Goal: Transaction & Acquisition: Obtain resource

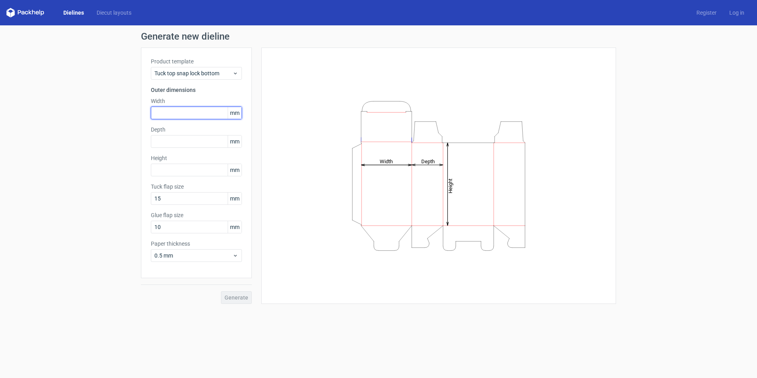
click at [157, 114] on input "text" at bounding box center [196, 112] width 91 height 13
type input "45"
click at [163, 141] on input "text" at bounding box center [196, 141] width 91 height 13
type input "35"
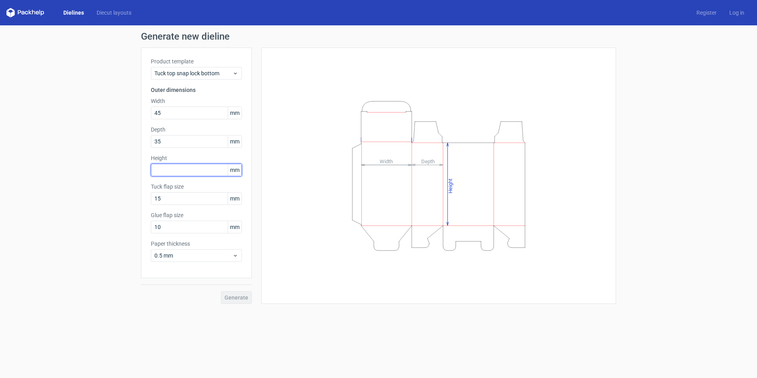
click at [181, 170] on input "text" at bounding box center [196, 169] width 91 height 13
type input "57"
click at [234, 298] on span "Generate" at bounding box center [236, 297] width 24 height 6
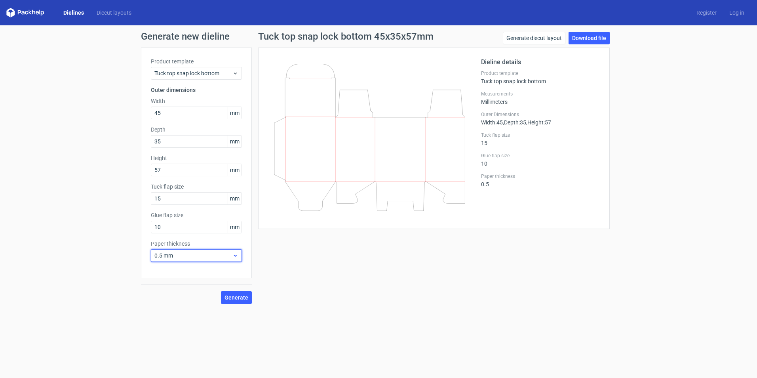
click at [234, 254] on icon at bounding box center [235, 255] width 6 height 6
click at [213, 273] on div "0.4 mm" at bounding box center [196, 272] width 85 height 13
click at [240, 298] on span "Generate" at bounding box center [236, 297] width 24 height 6
click at [235, 75] on icon at bounding box center [235, 73] width 6 height 6
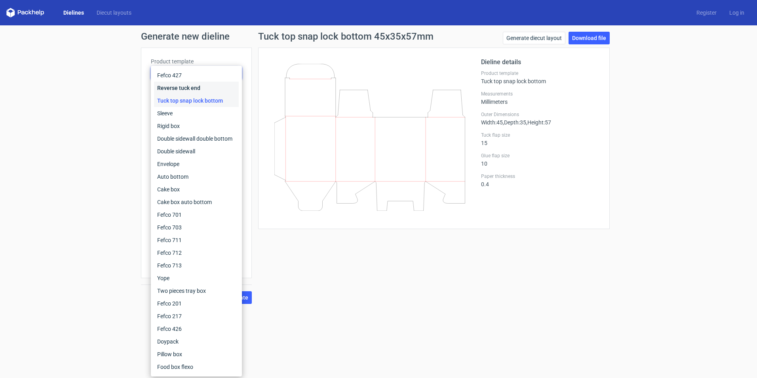
click at [198, 85] on div "Reverse tuck end" at bounding box center [196, 88] width 85 height 13
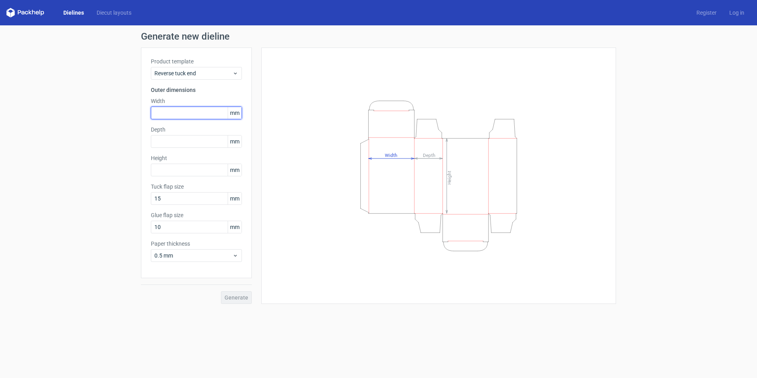
click at [171, 118] on input "text" at bounding box center [196, 112] width 91 height 13
type input "45"
click at [192, 140] on input "text" at bounding box center [196, 141] width 91 height 13
type input "30"
click at [179, 174] on input "text" at bounding box center [196, 169] width 91 height 13
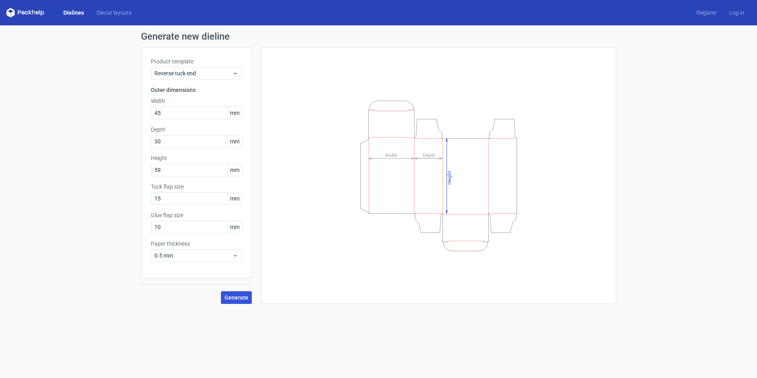
click at [231, 299] on span "Generate" at bounding box center [236, 297] width 24 height 6
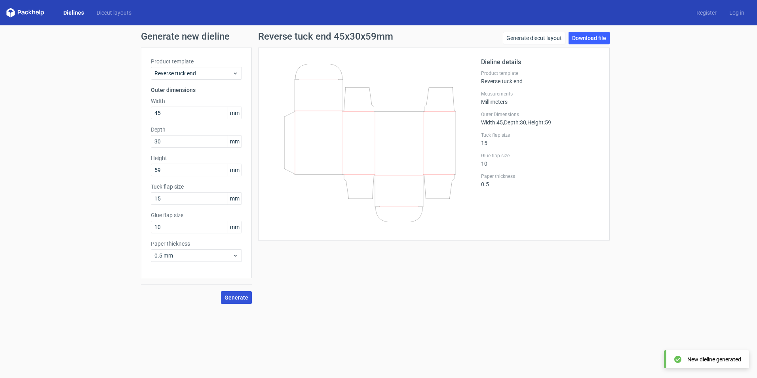
click at [236, 296] on span "Generate" at bounding box center [236, 297] width 24 height 6
click at [587, 35] on link "Download file" at bounding box center [588, 38] width 41 height 13
click at [174, 173] on input "59" at bounding box center [196, 169] width 91 height 13
type input "5"
type input "6"
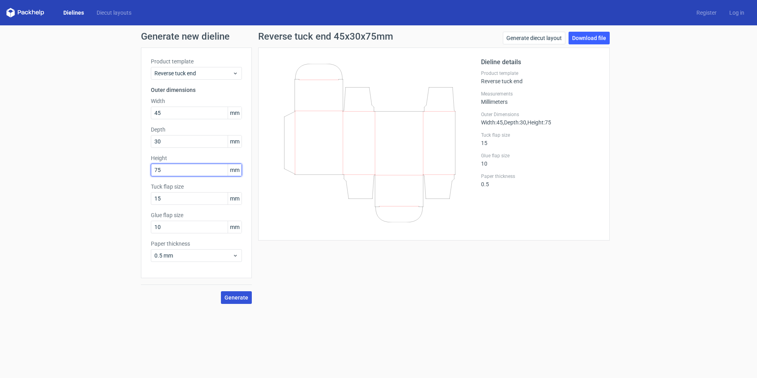
type input "75"
click at [234, 296] on span "Generate" at bounding box center [236, 297] width 24 height 6
click at [591, 34] on link "Download file" at bounding box center [588, 38] width 41 height 13
